Goal: Information Seeking & Learning: Learn about a topic

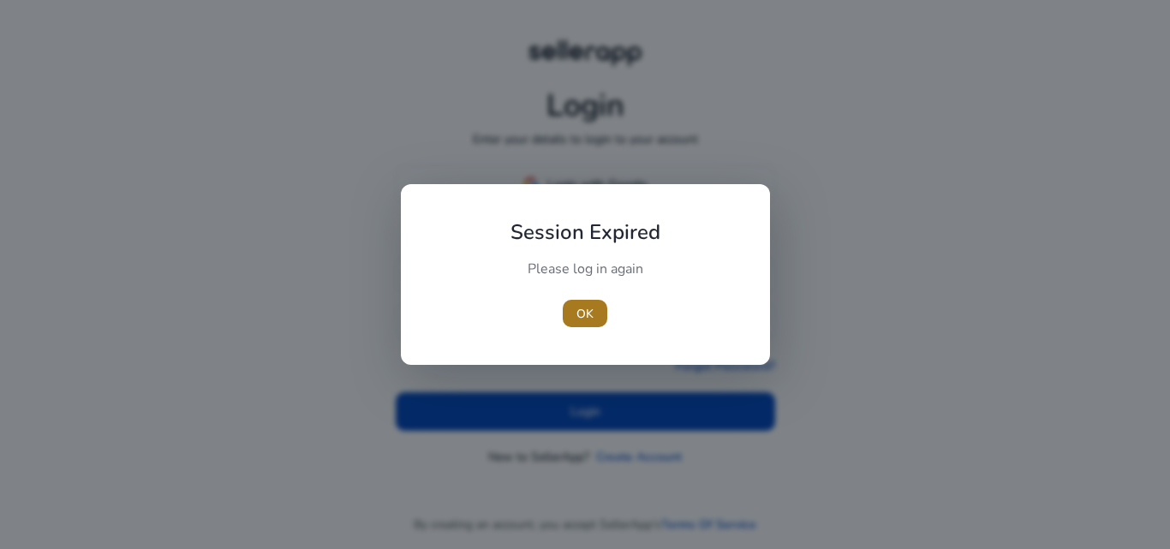
click at [589, 301] on span "button" at bounding box center [585, 313] width 45 height 41
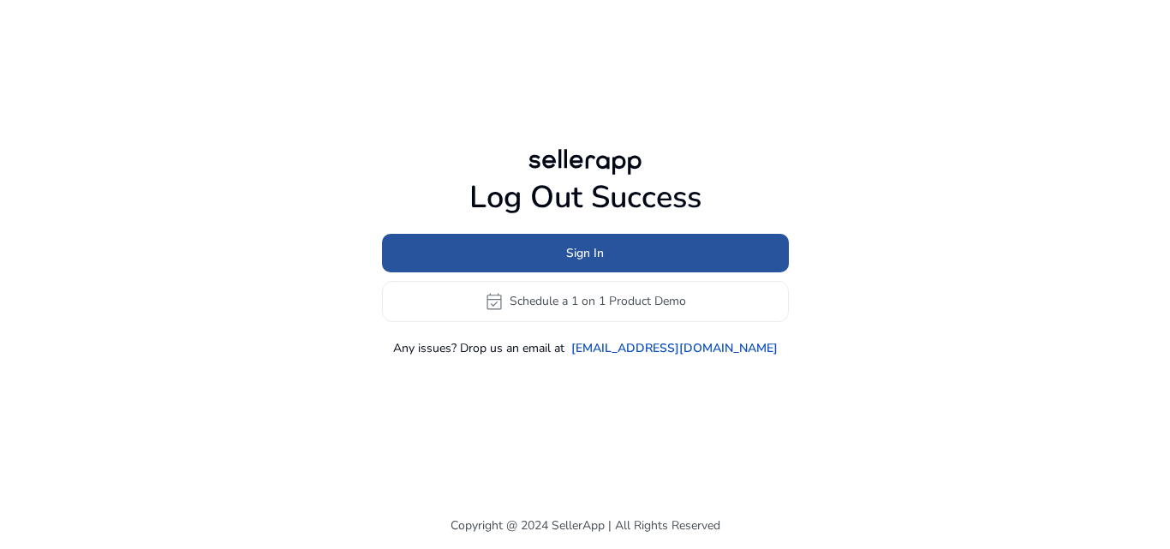
click at [599, 255] on span "Sign In" at bounding box center [585, 253] width 38 height 18
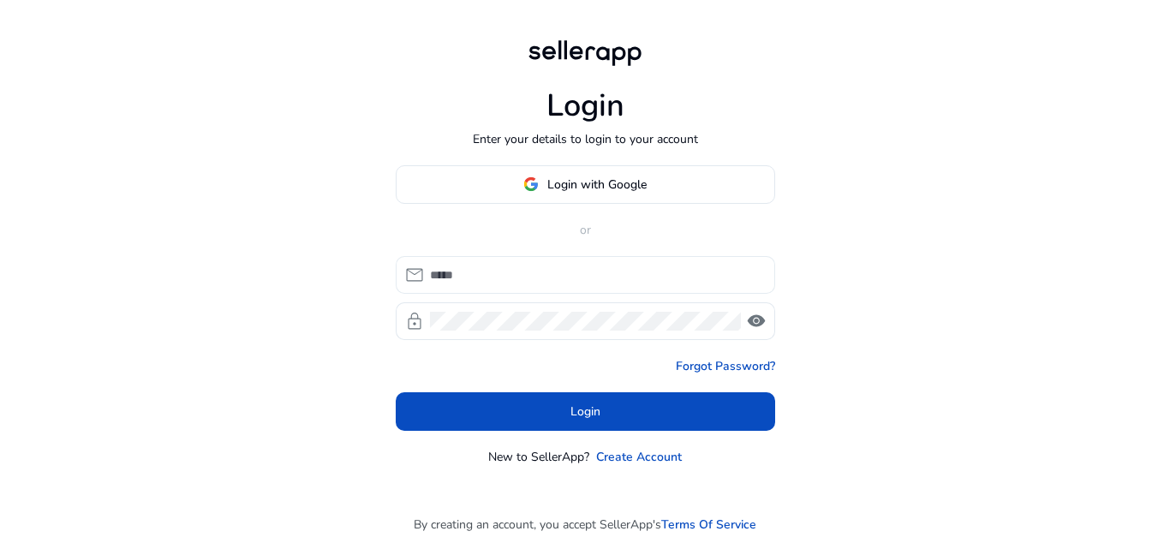
click at [470, 263] on div at bounding box center [595, 275] width 331 height 38
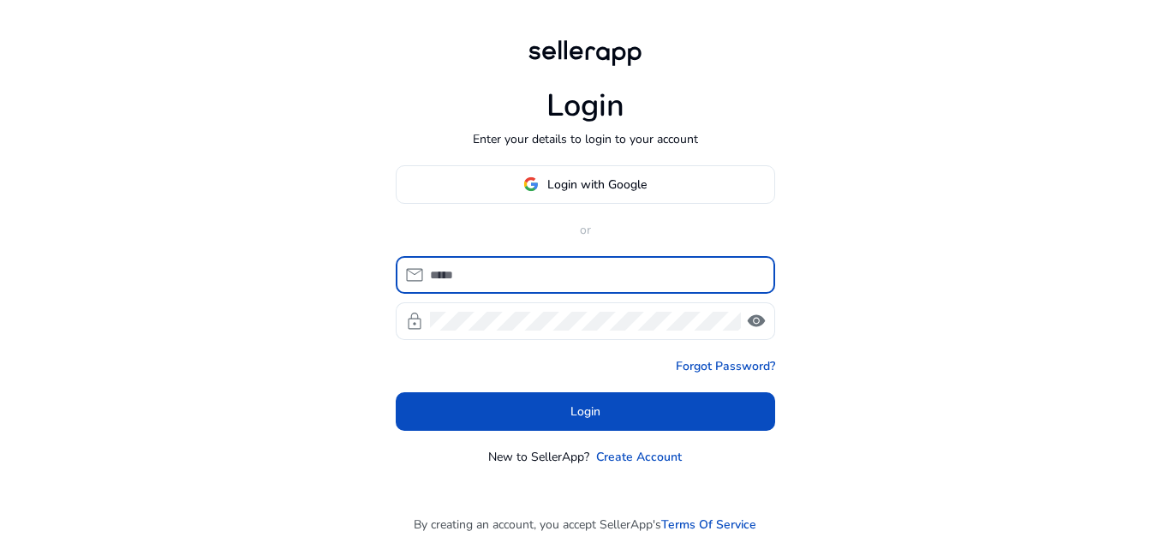
click at [470, 271] on input at bounding box center [595, 274] width 331 height 19
type input "**********"
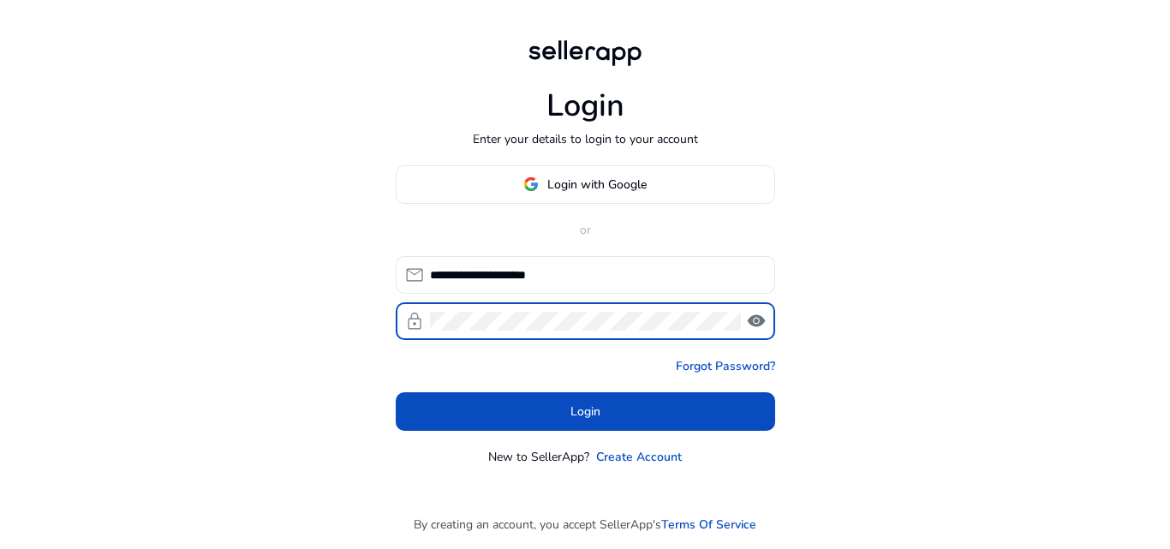
click button "Login" at bounding box center [585, 411] width 379 height 39
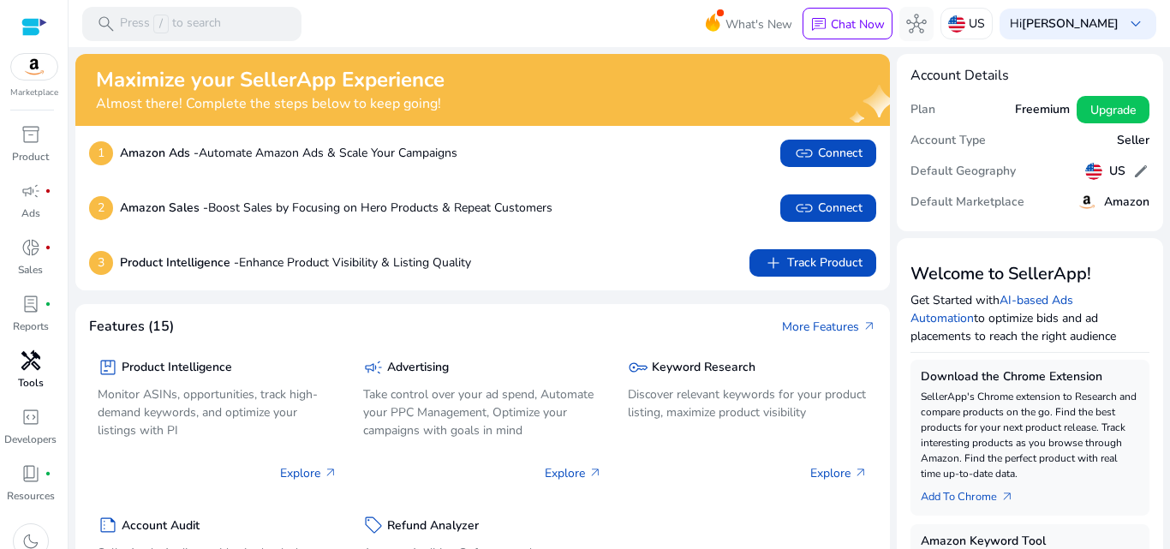
click at [33, 381] on p "Tools" at bounding box center [31, 382] width 26 height 15
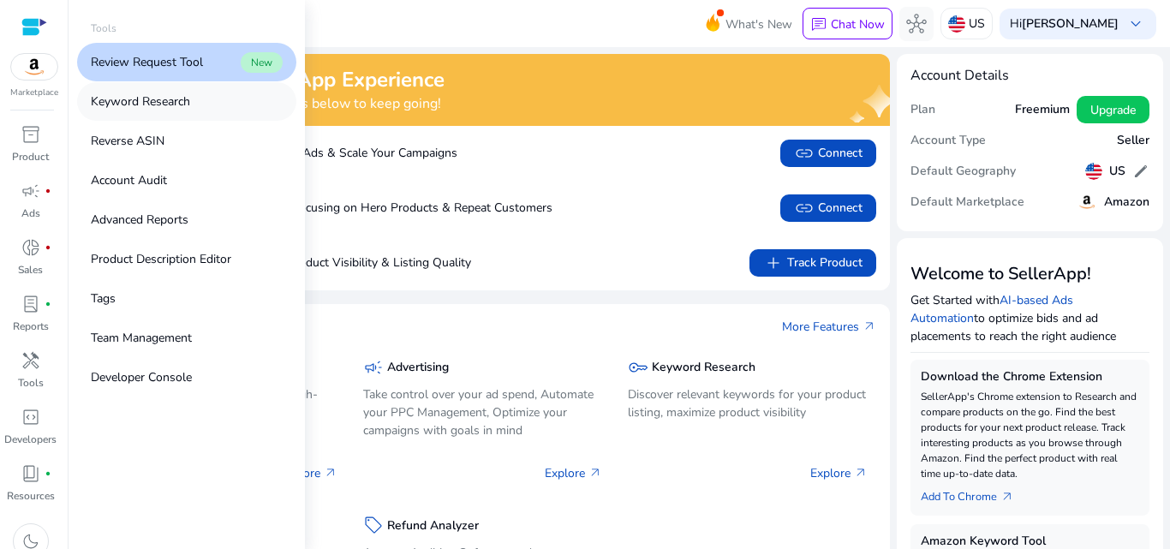
click at [195, 93] on link "Keyword Research" at bounding box center [186, 101] width 219 height 39
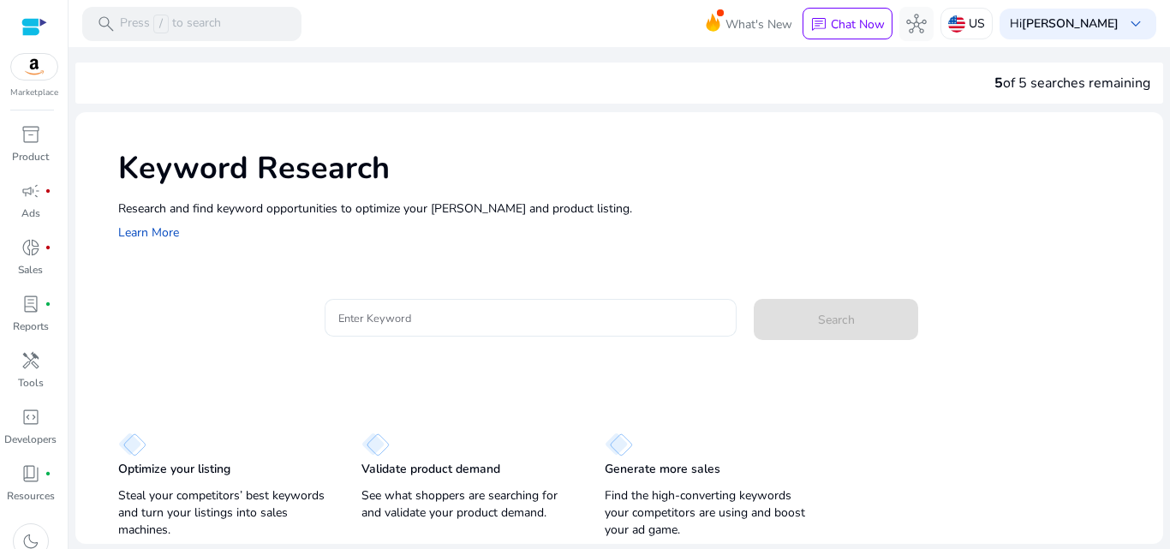
click at [413, 304] on div at bounding box center [530, 318] width 385 height 38
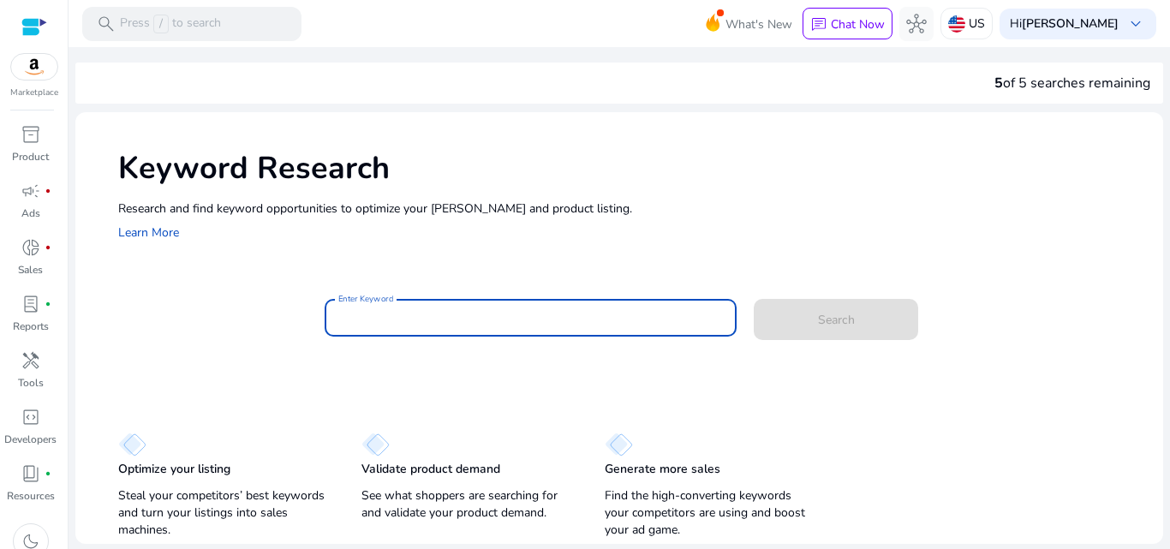
click at [416, 315] on input "Enter Keyword" at bounding box center [530, 317] width 385 height 19
paste input "**********"
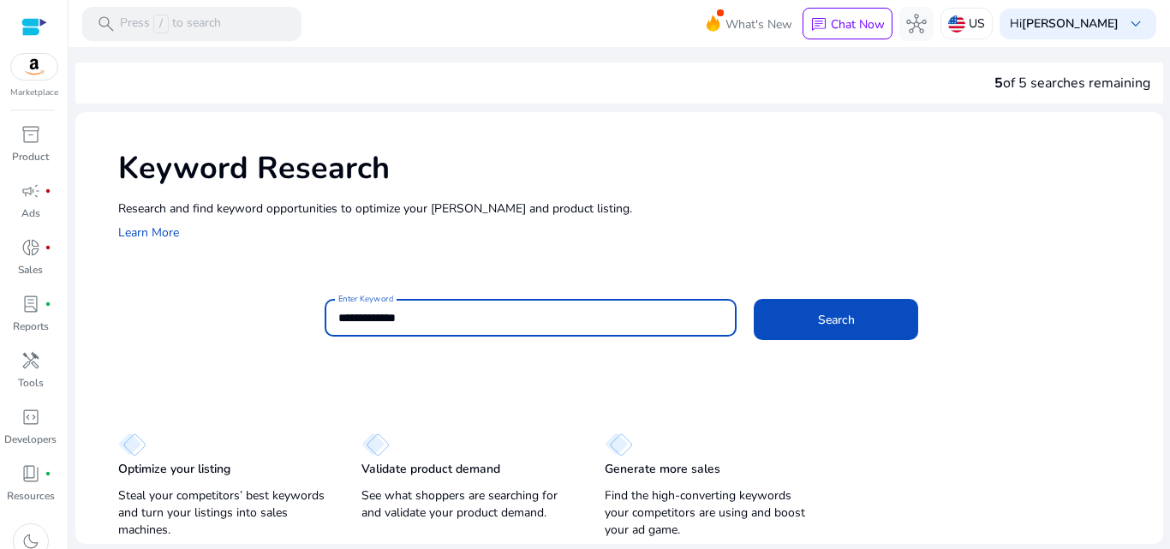
drag, startPoint x: 492, startPoint y: 316, endPoint x: 315, endPoint y: 314, distance: 177.3
click at [315, 314] on div "**********" at bounding box center [633, 327] width 1031 height 56
paste input "**********"
click at [753, 299] on button "Search" at bounding box center [835, 319] width 164 height 41
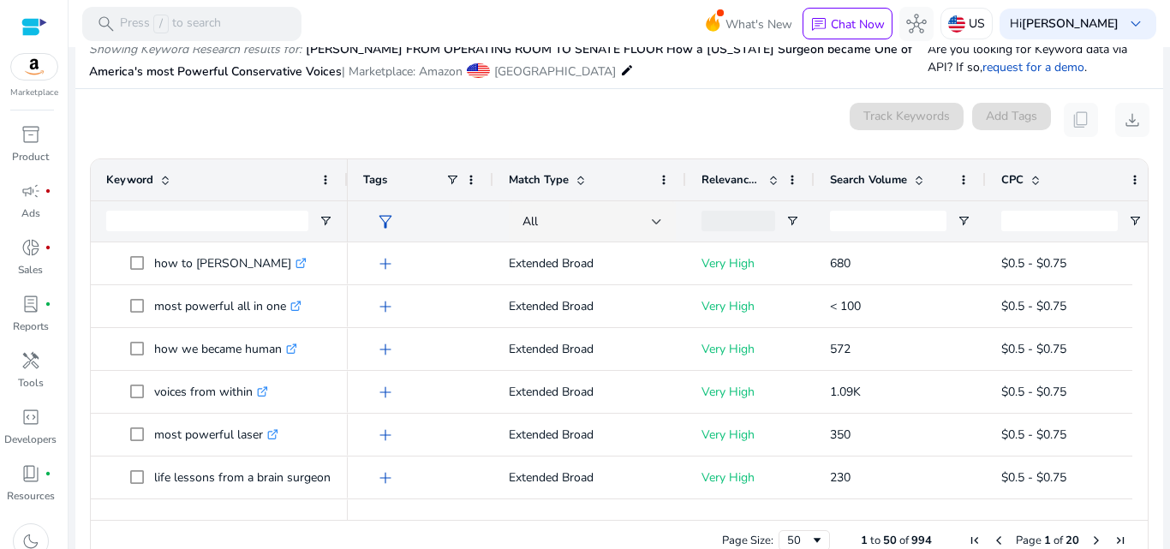
scroll to position [0, 0]
drag, startPoint x: 529, startPoint y: 522, endPoint x: 589, endPoint y: 521, distance: 59.9
click at [601, 522] on div "Page Size: 50 1 to 50 of 994 Page 1 of 20" at bounding box center [619, 540] width 1057 height 41
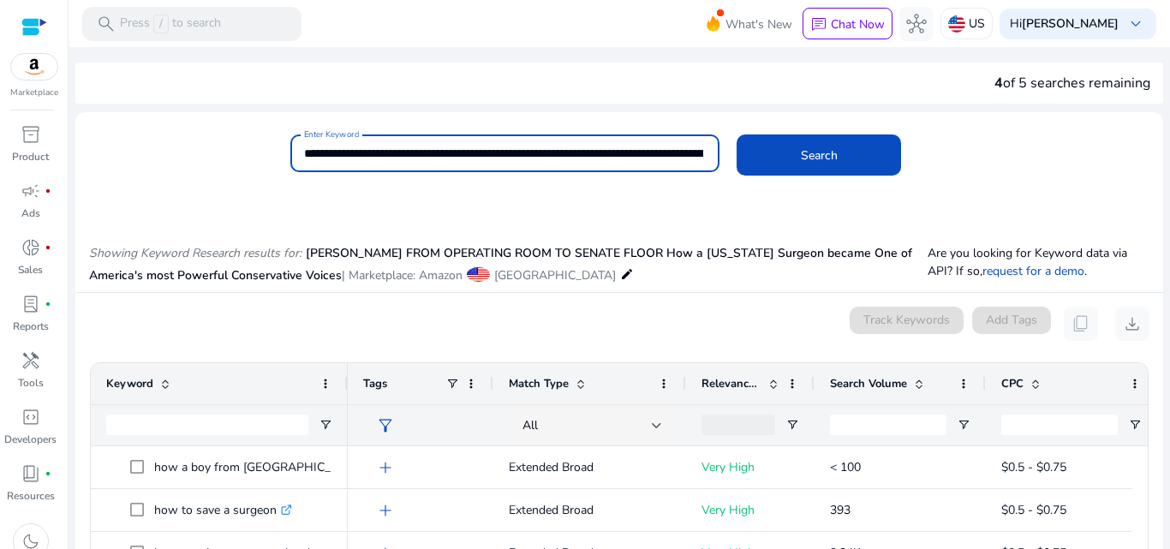
drag, startPoint x: 686, startPoint y: 152, endPoint x: 408, endPoint y: 152, distance: 277.4
click at [408, 152] on input "**********" at bounding box center [503, 153] width 399 height 19
drag, startPoint x: 407, startPoint y: 155, endPoint x: 801, endPoint y: 192, distance: 395.6
click at [801, 192] on mat-card "**********" at bounding box center [618, 162] width 1087 height 83
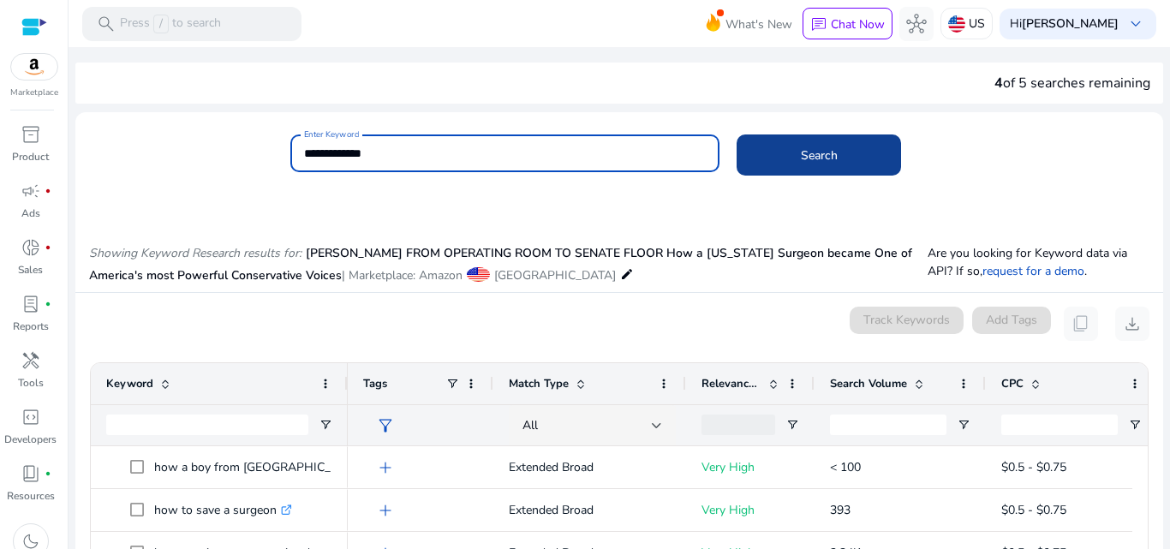
type input "**********"
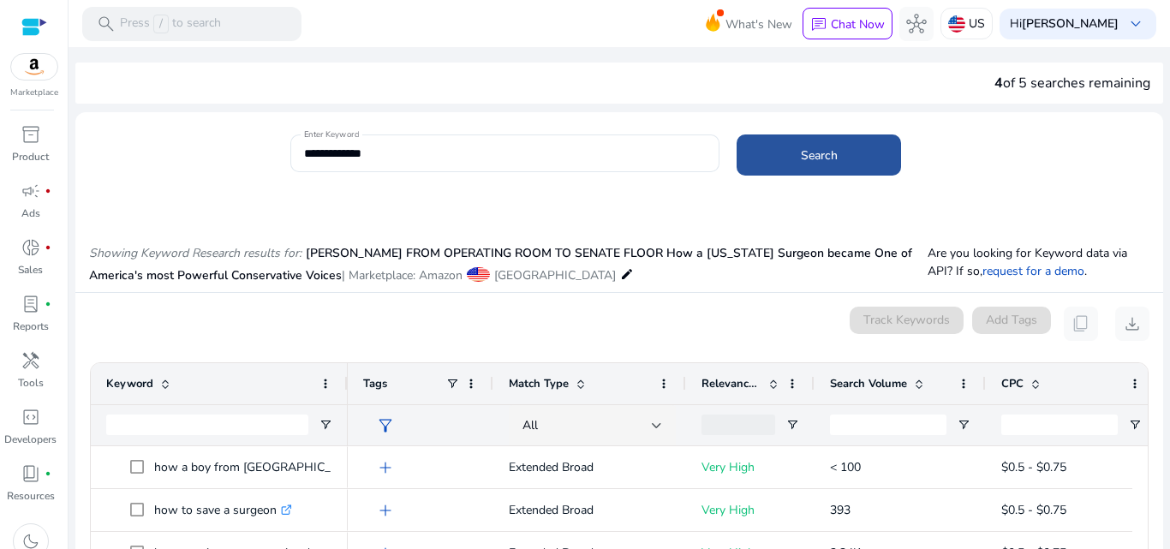
click at [807, 169] on span at bounding box center [818, 154] width 164 height 41
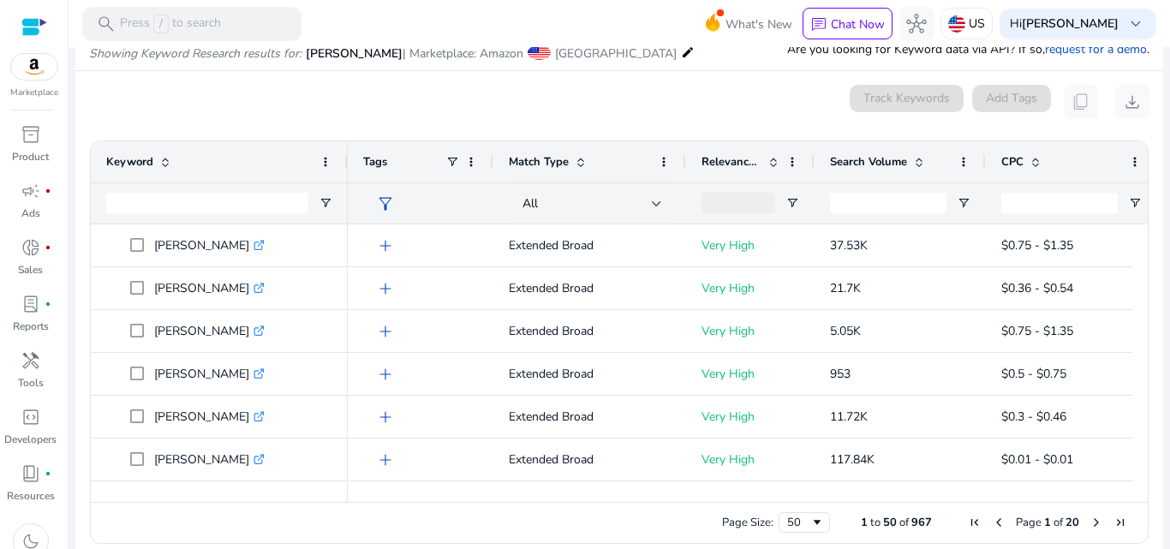
drag, startPoint x: 664, startPoint y: 501, endPoint x: 689, endPoint y: 499, distance: 24.9
click at [706, 499] on div "Drag here to set row groups Drag here to set column labels Keyword Tags 87" at bounding box center [619, 341] width 1058 height 403
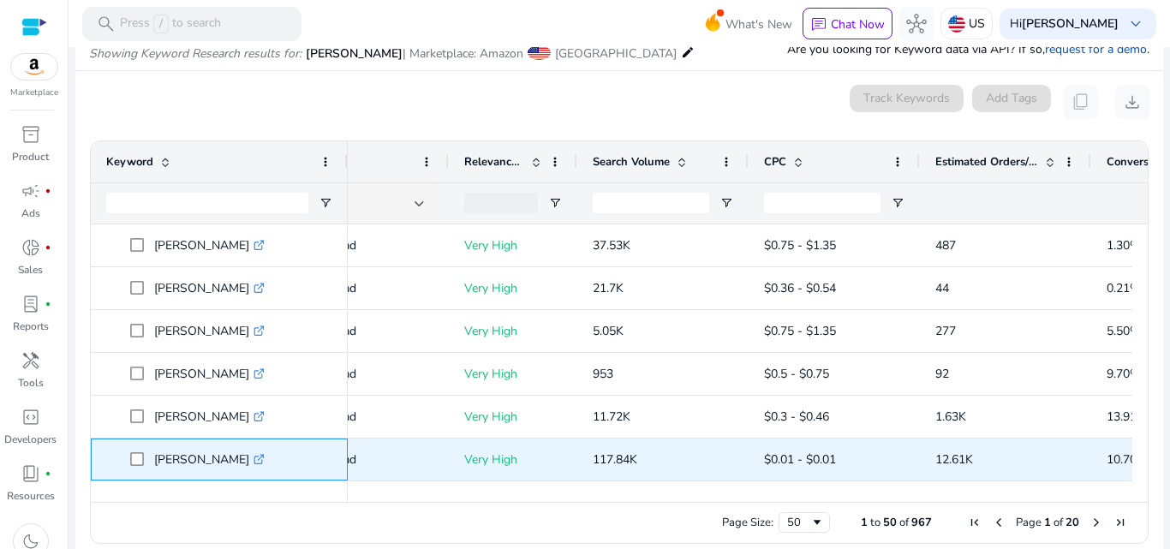
click at [253, 460] on icon ".st0{fill:#2c8af8}" at bounding box center [258, 459] width 11 height 11
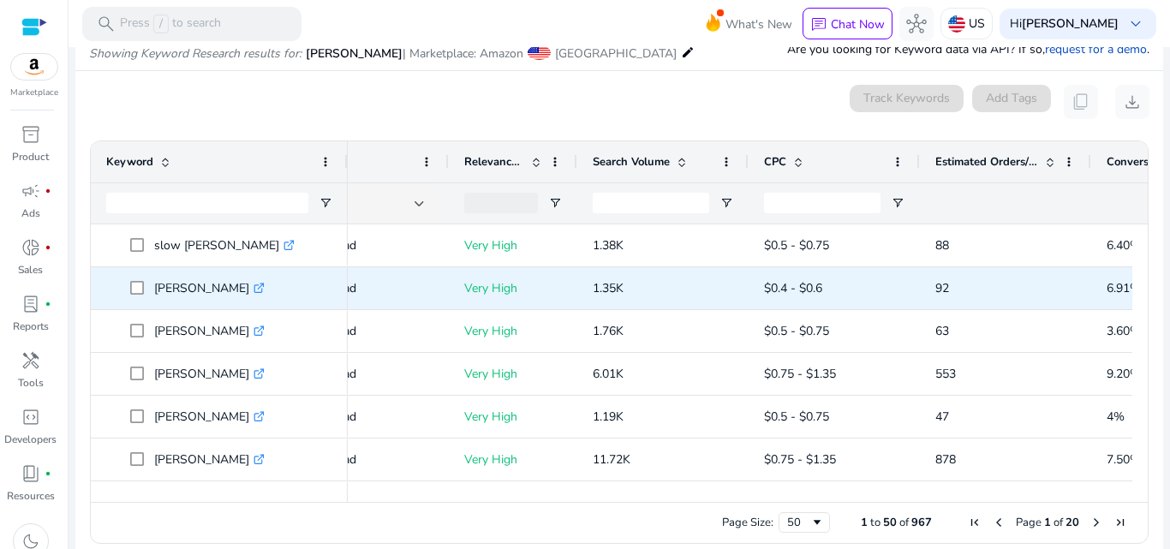
scroll to position [1370, 0]
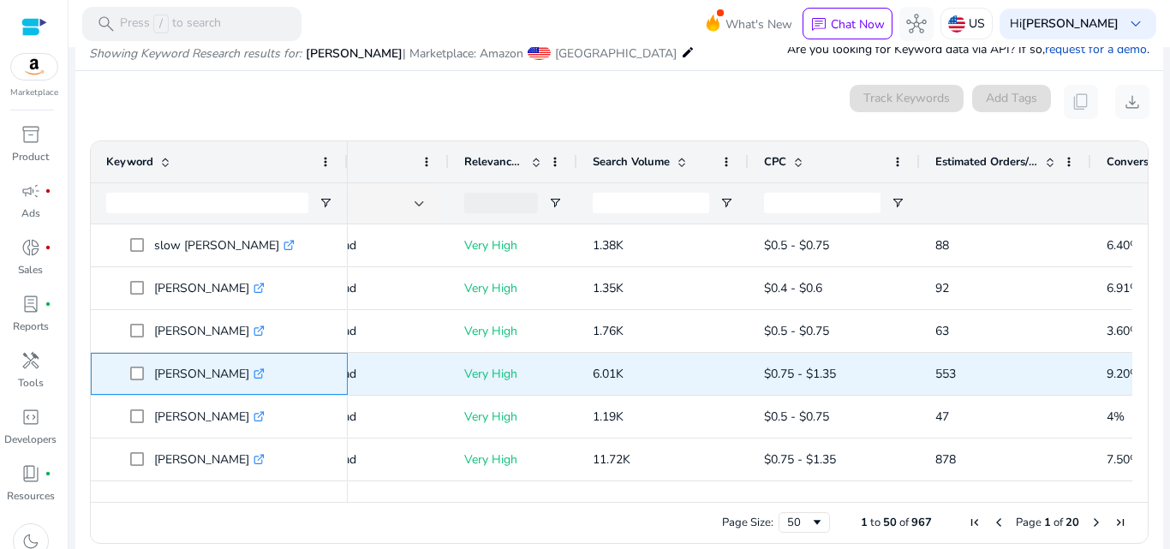
click at [253, 369] on icon ".st0{fill:#2c8af8}" at bounding box center [258, 373] width 11 height 11
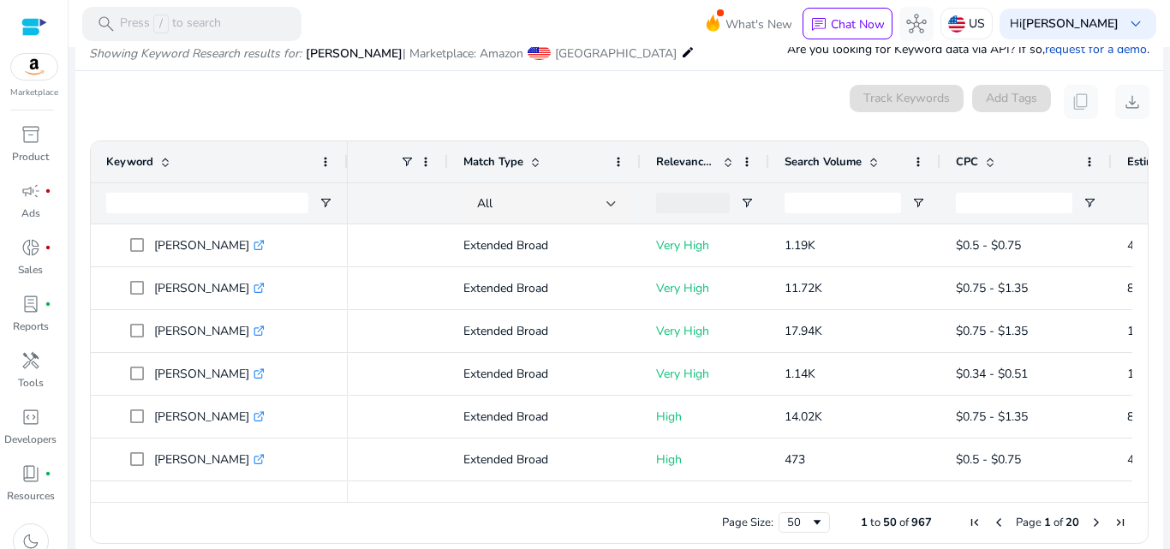
scroll to position [0, 0]
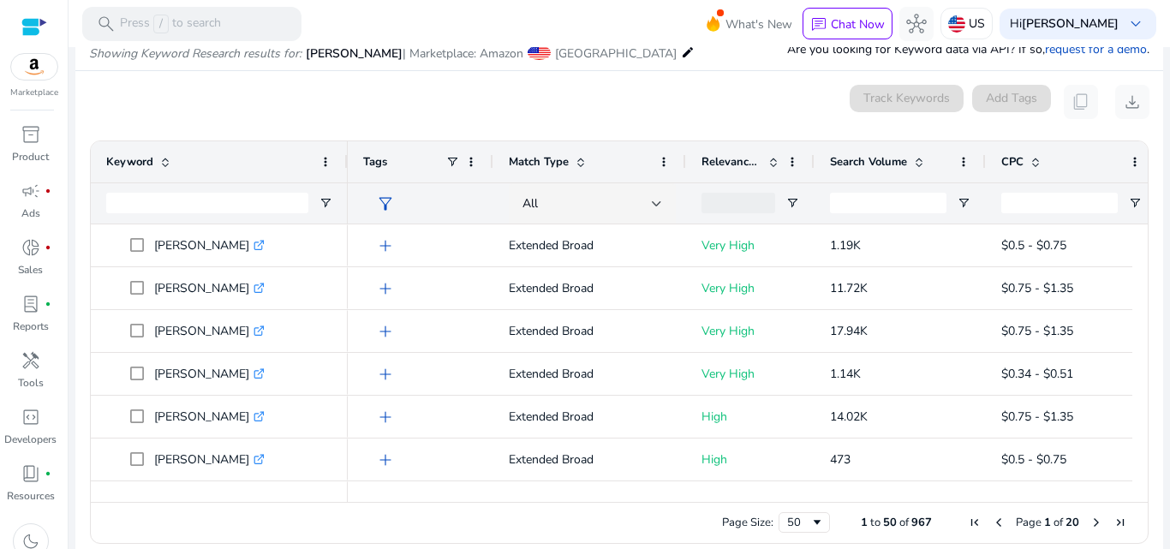
drag, startPoint x: 846, startPoint y: 502, endPoint x: 878, endPoint y: 505, distance: 31.9
click at [917, 503] on div "Page Size: 50 1 to 50 of 967 Page 1 of 20" at bounding box center [619, 522] width 1057 height 41
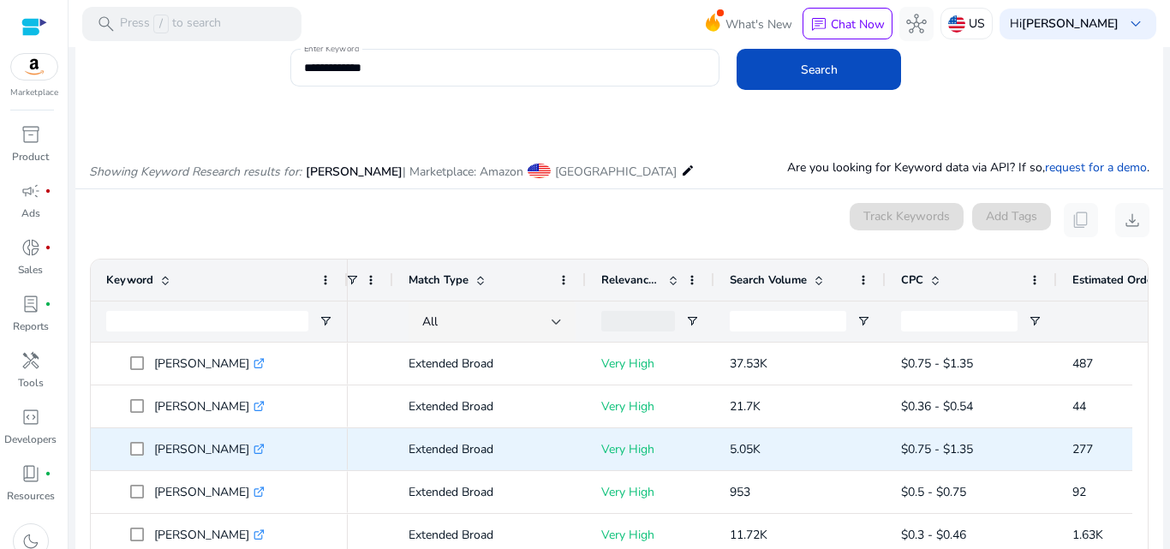
scroll to position [171, 0]
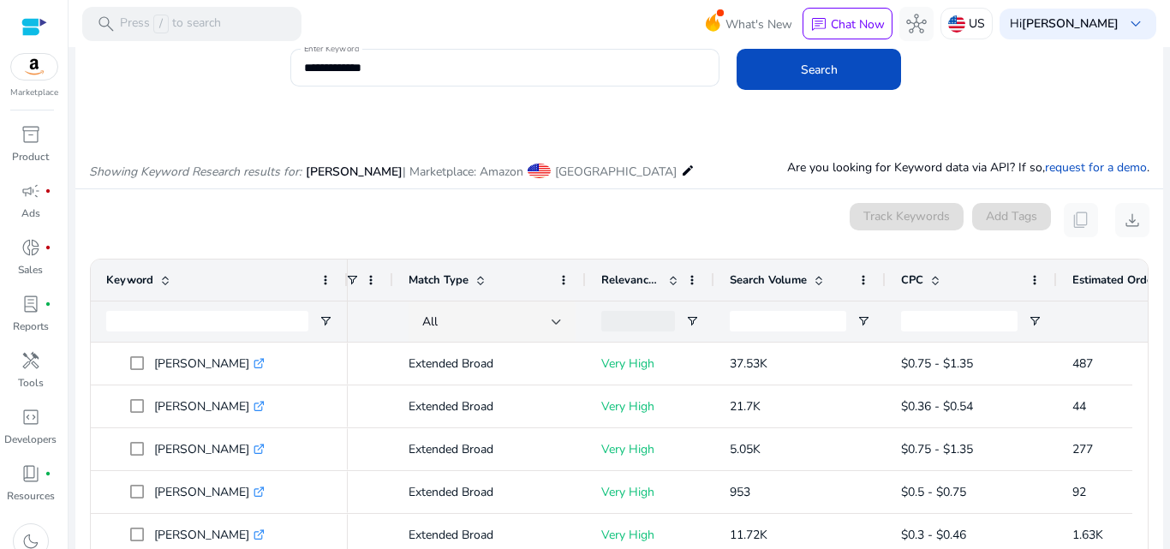
click at [935, 287] on div "CPC" at bounding box center [962, 280] width 122 height 33
click at [483, 277] on span at bounding box center [481, 280] width 14 height 14
click at [325, 321] on span "Open Filter Menu" at bounding box center [326, 321] width 14 height 14
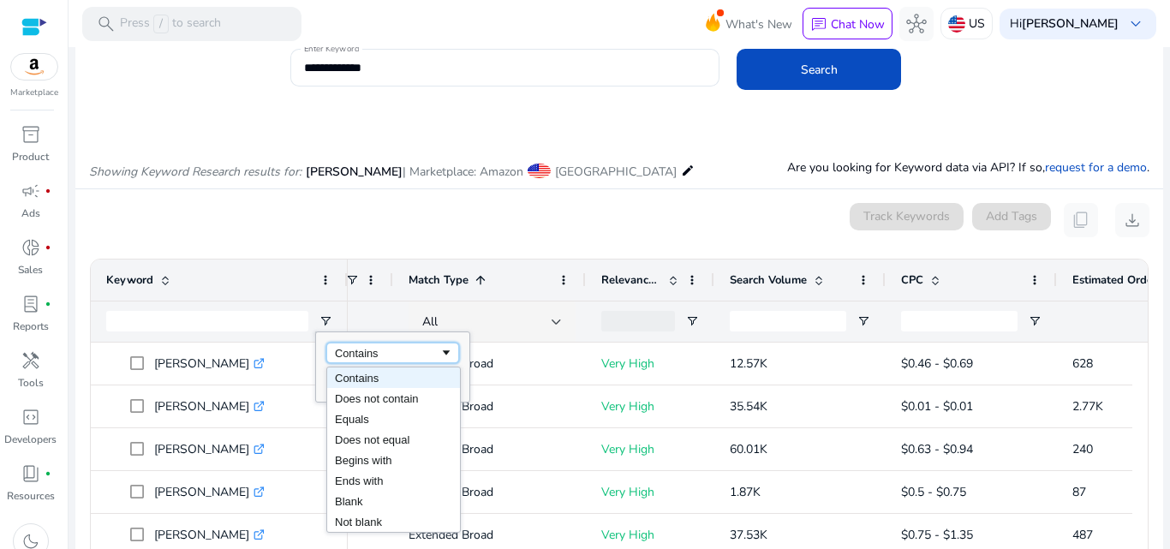
click at [448, 354] on span "Filtering operator" at bounding box center [446, 353] width 14 height 14
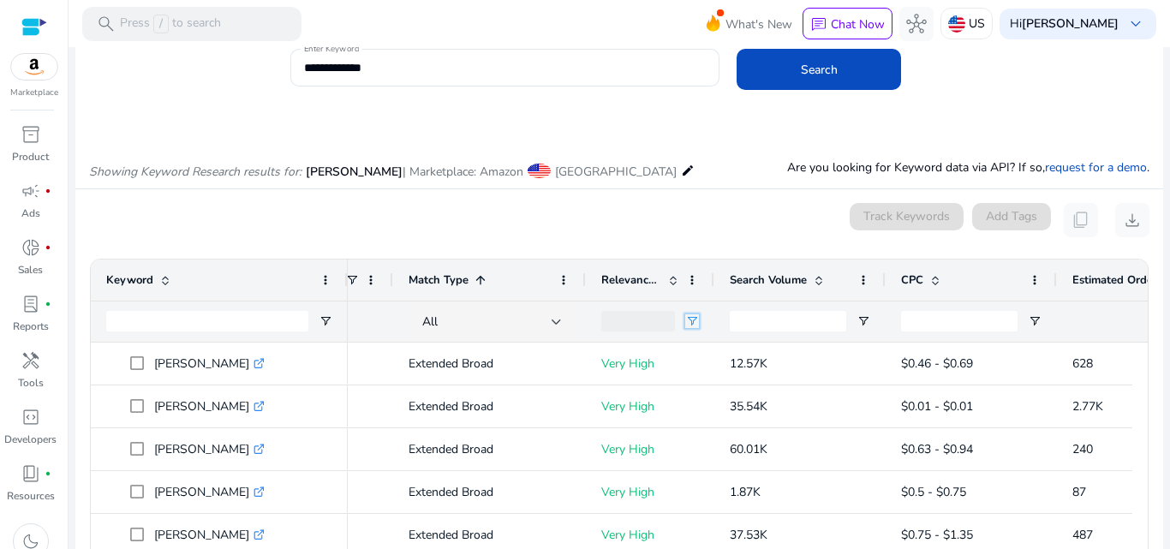
click at [689, 319] on span "Open Filter Menu" at bounding box center [692, 321] width 14 height 14
click at [864, 324] on span "Open Filter Menu" at bounding box center [863, 321] width 14 height 14
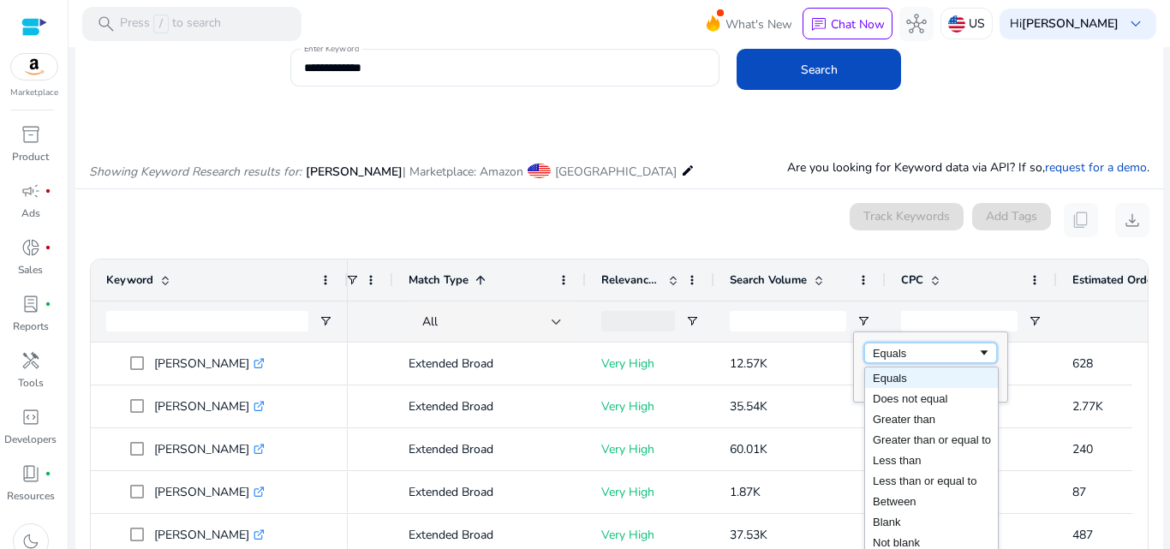
click at [980, 354] on span "Filtering operator" at bounding box center [984, 353] width 14 height 14
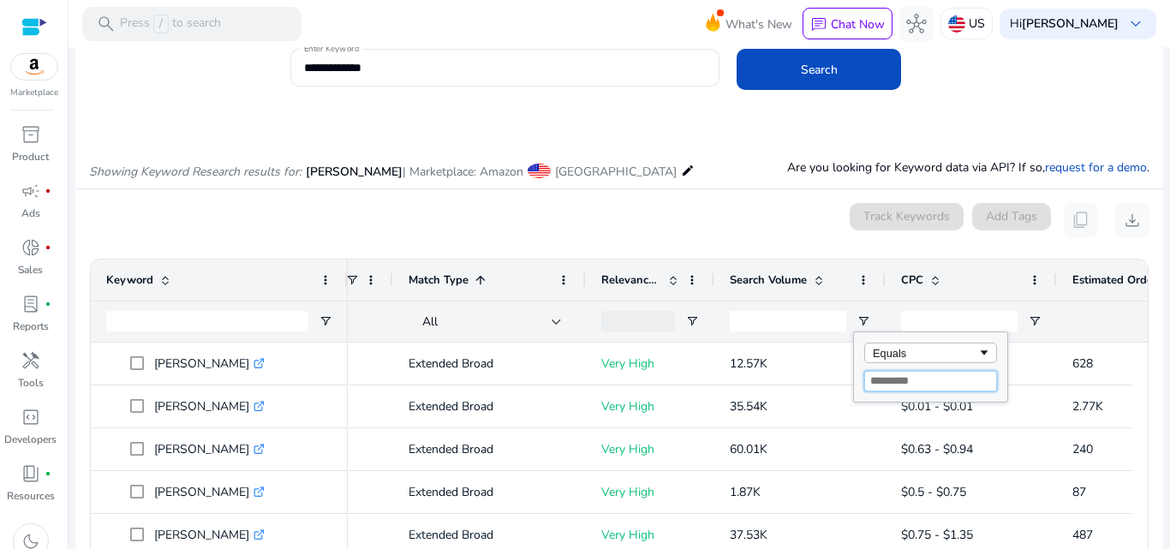
click at [947, 378] on input "Filter Value" at bounding box center [930, 381] width 133 height 21
click at [1031, 322] on span "Open Filter Menu" at bounding box center [1034, 321] width 14 height 14
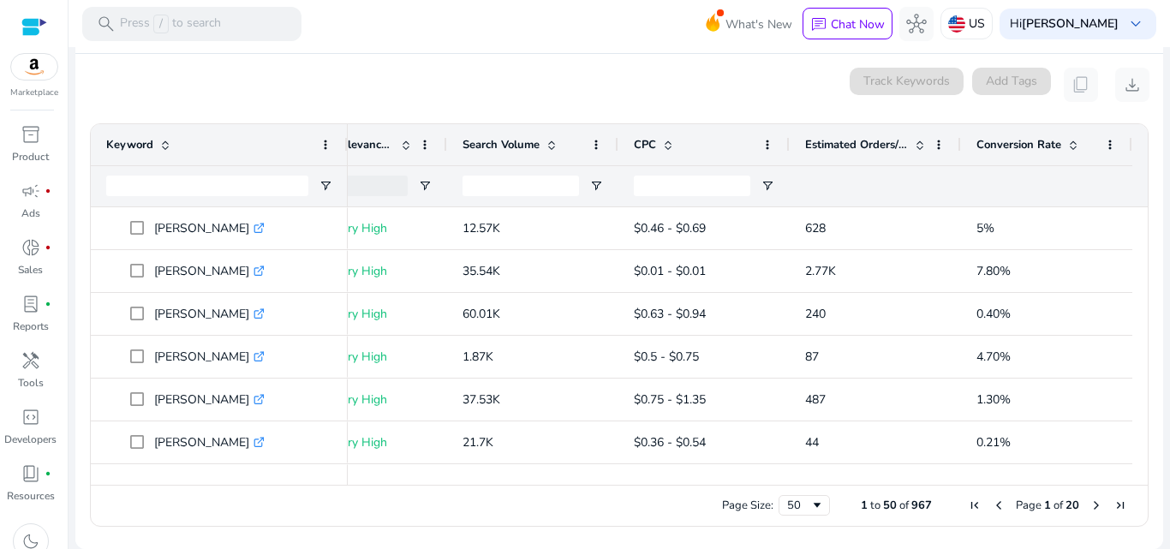
click at [1118, 501] on span "Last Page" at bounding box center [1120, 505] width 14 height 14
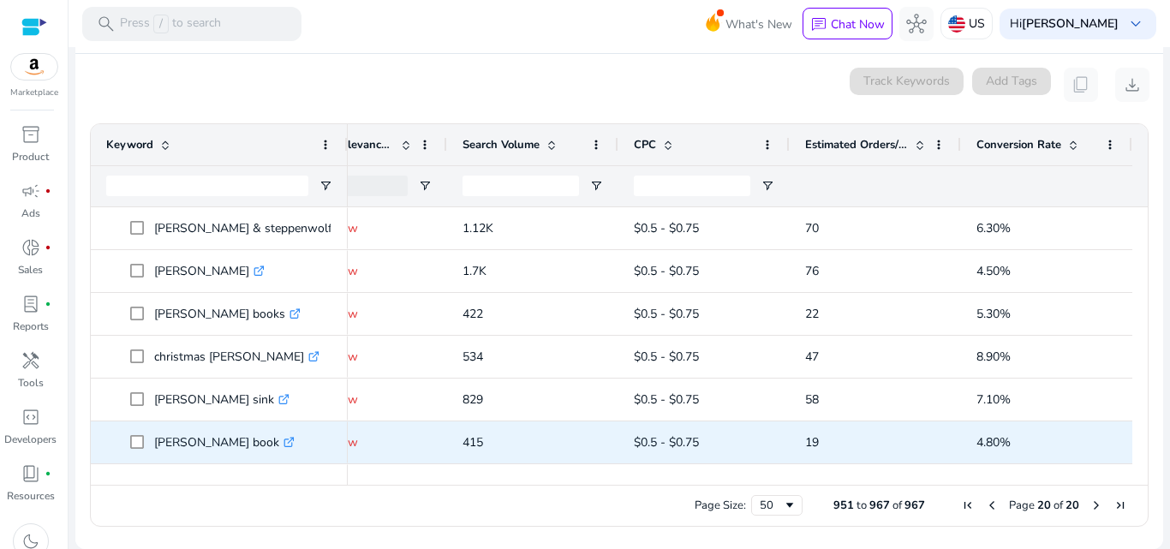
scroll to position [209, 0]
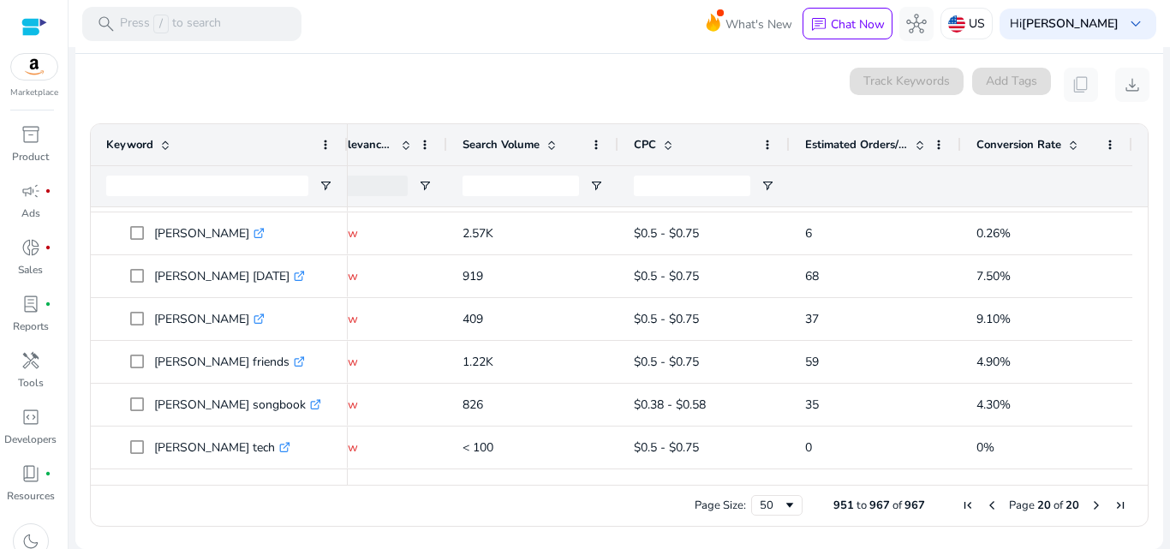
click at [985, 501] on span "Previous Page" at bounding box center [992, 505] width 14 height 14
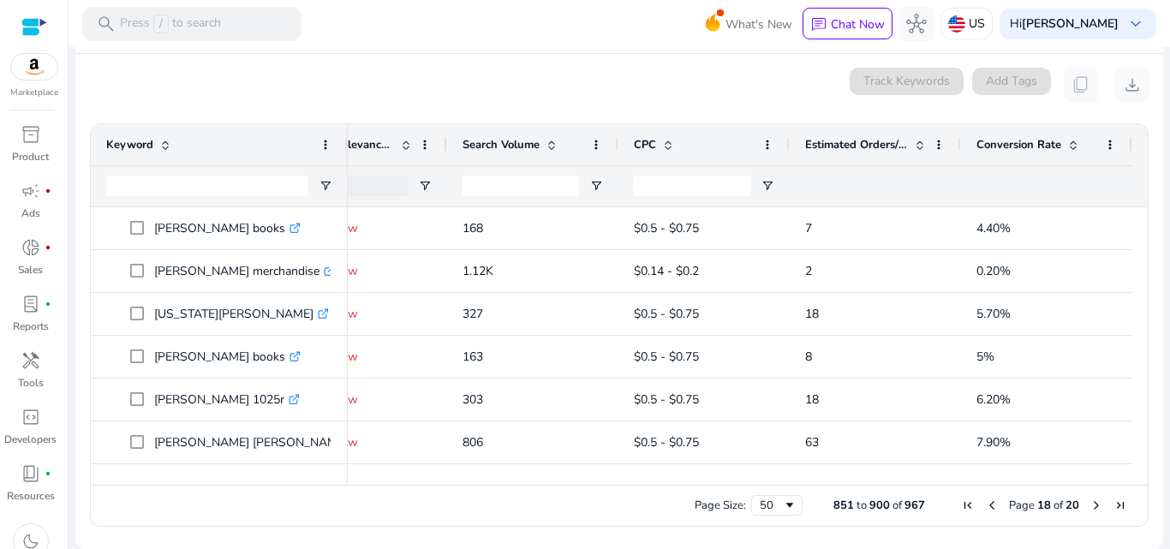
click at [985, 501] on span "Previous Page" at bounding box center [992, 505] width 14 height 14
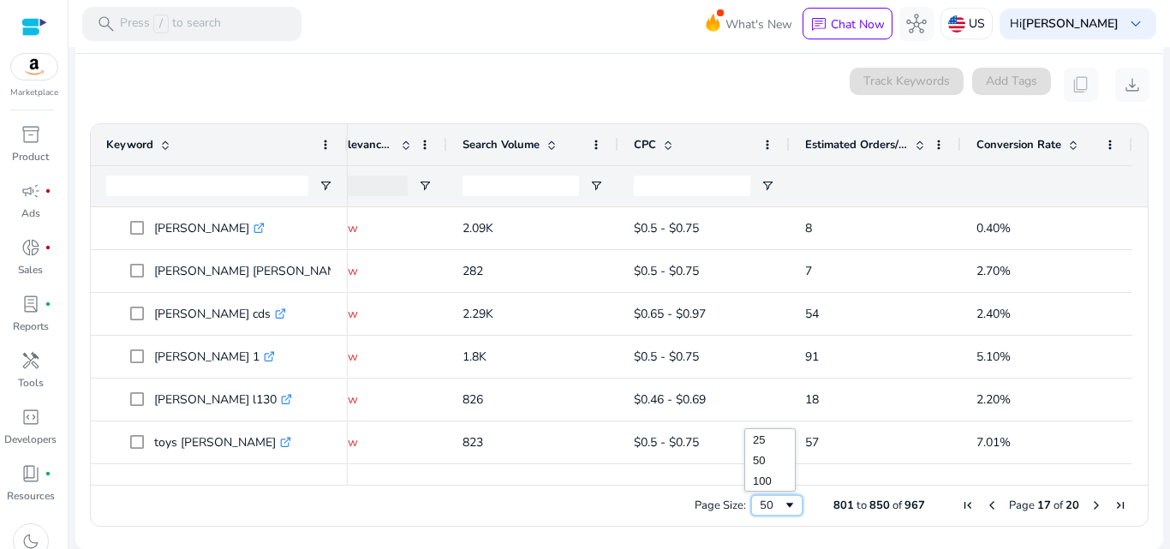
click at [789, 509] on span "Page Size" at bounding box center [790, 505] width 14 height 14
